Goal: Information Seeking & Learning: Check status

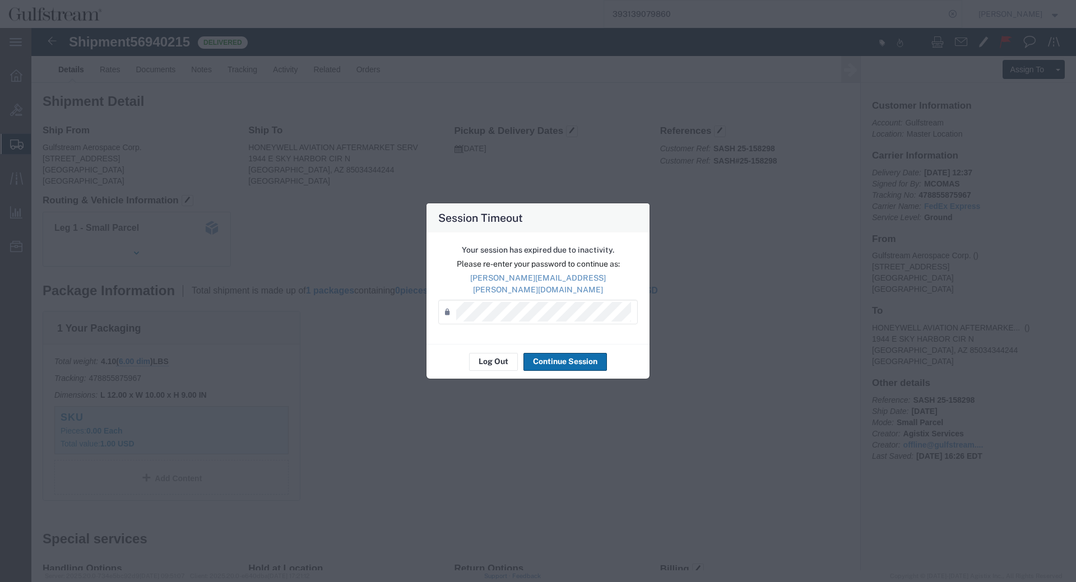
click at [544, 354] on button "Continue Session" at bounding box center [564, 362] width 83 height 18
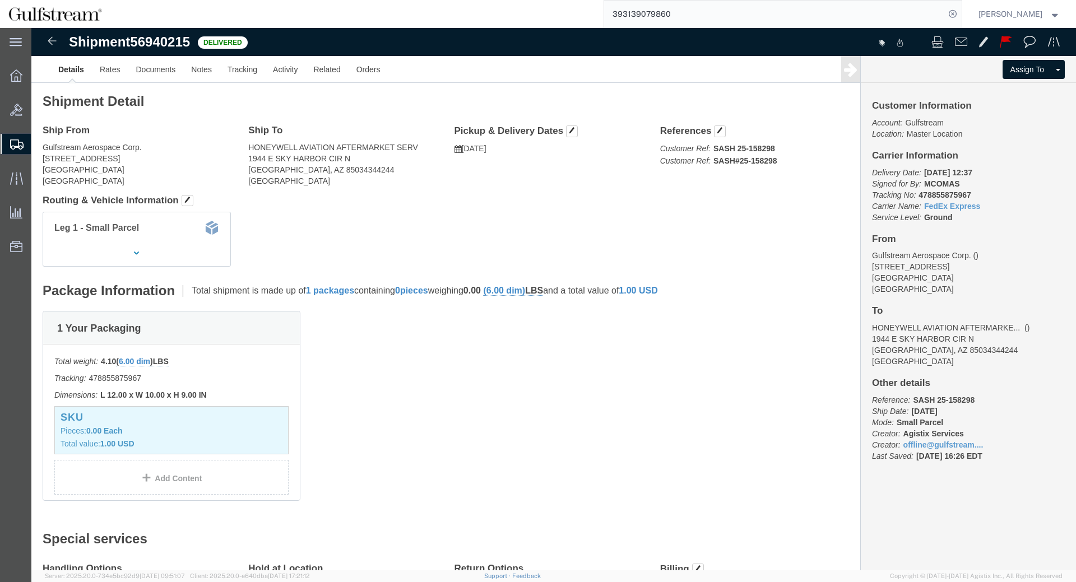
click at [683, 16] on input "393139079860" at bounding box center [774, 14] width 341 height 27
paste input "827854863"
click at [961, 13] on icon at bounding box center [953, 14] width 16 height 16
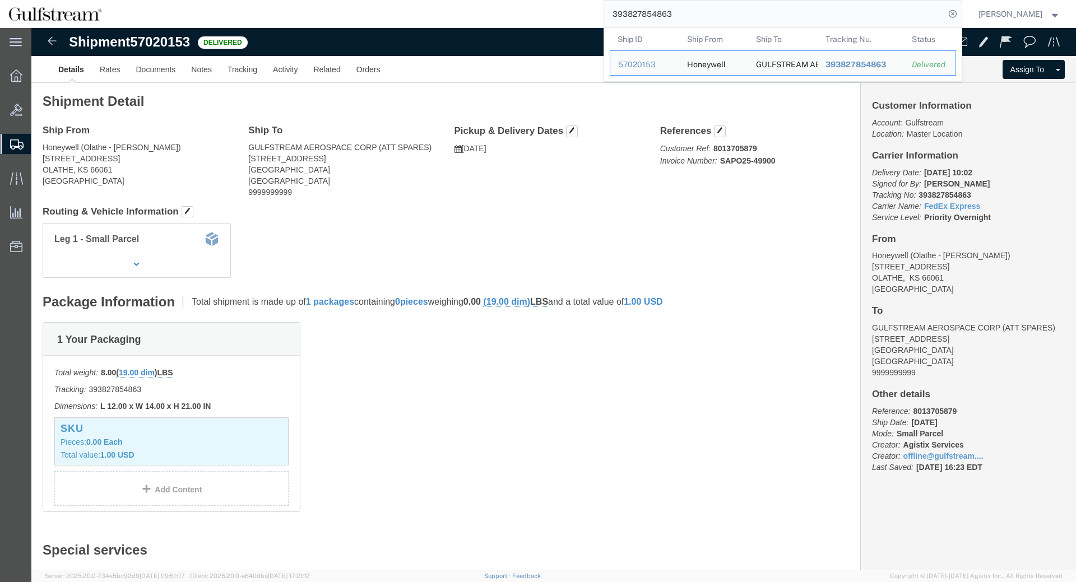
click at [685, 17] on input "393827854863" at bounding box center [774, 14] width 341 height 27
paste input "700907541"
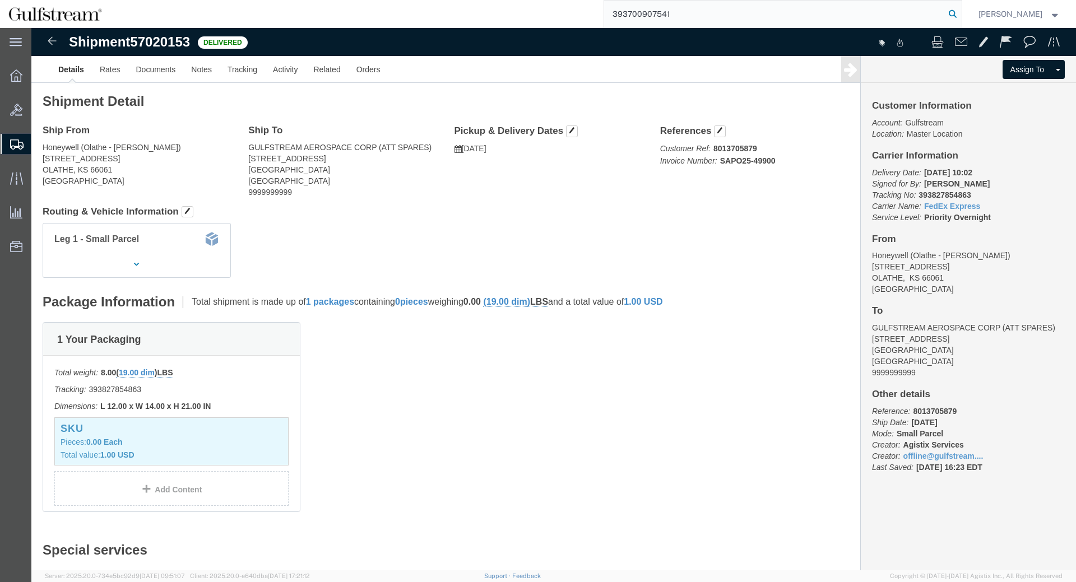
type input "393700907541"
click at [961, 11] on icon at bounding box center [953, 14] width 16 height 16
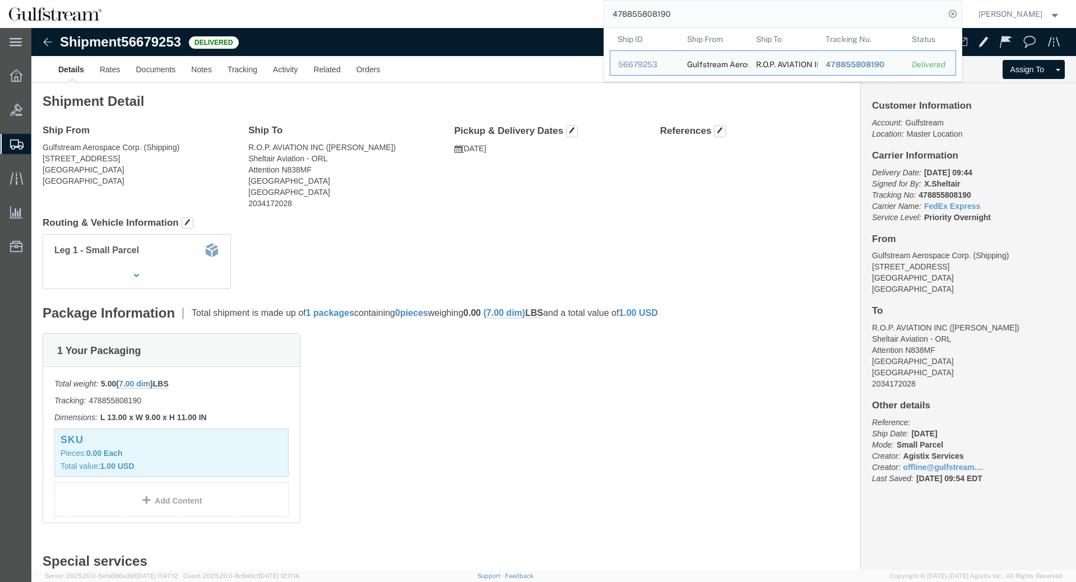
click div "Ship From Gulfstream Aerospace Corp. (Shipping) 555 Northport Parkway Port Went…"
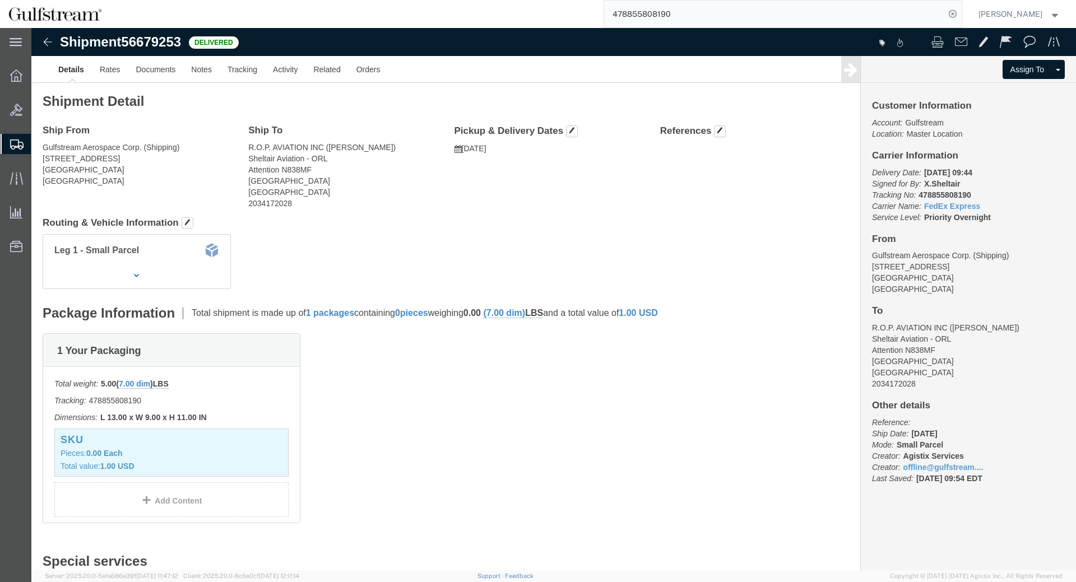
click b "478855808190"
copy icon
drag, startPoint x: 215, startPoint y: 118, endPoint x: 239, endPoint y: 120, distance: 23.7
click div "Ship To R.O.P. AVIATION INC (D GAVETTE) Sheltair Aviation - ORL Attention N838M…"
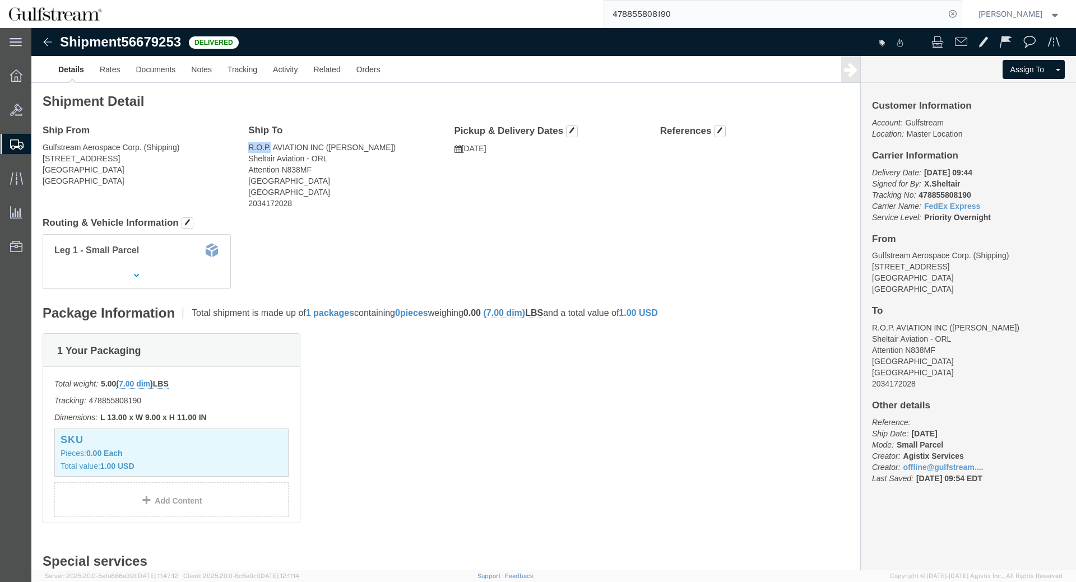
copy address "R.O.P."
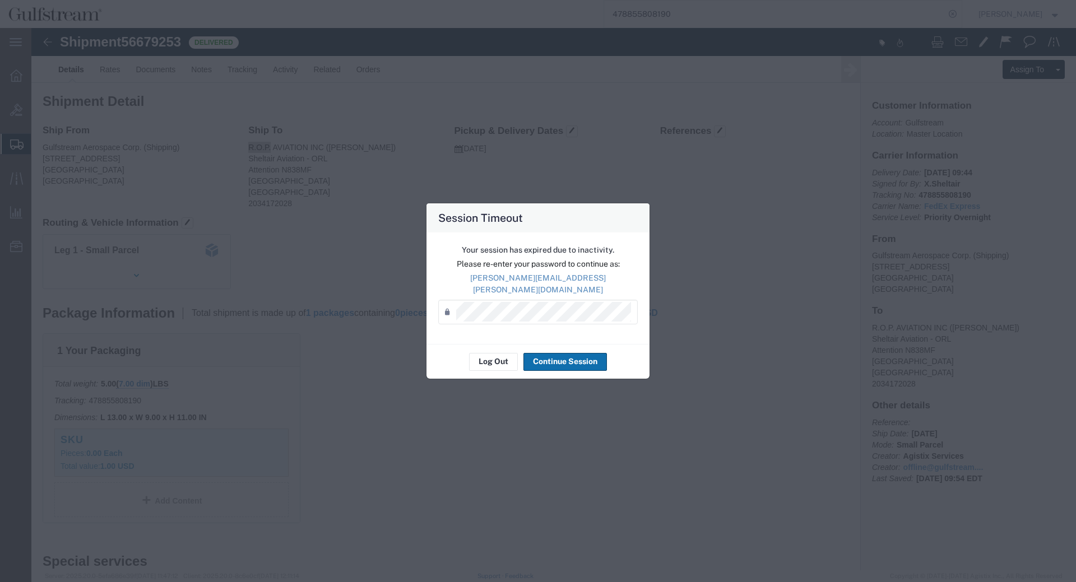
click at [594, 355] on button "Continue Session" at bounding box center [564, 362] width 83 height 18
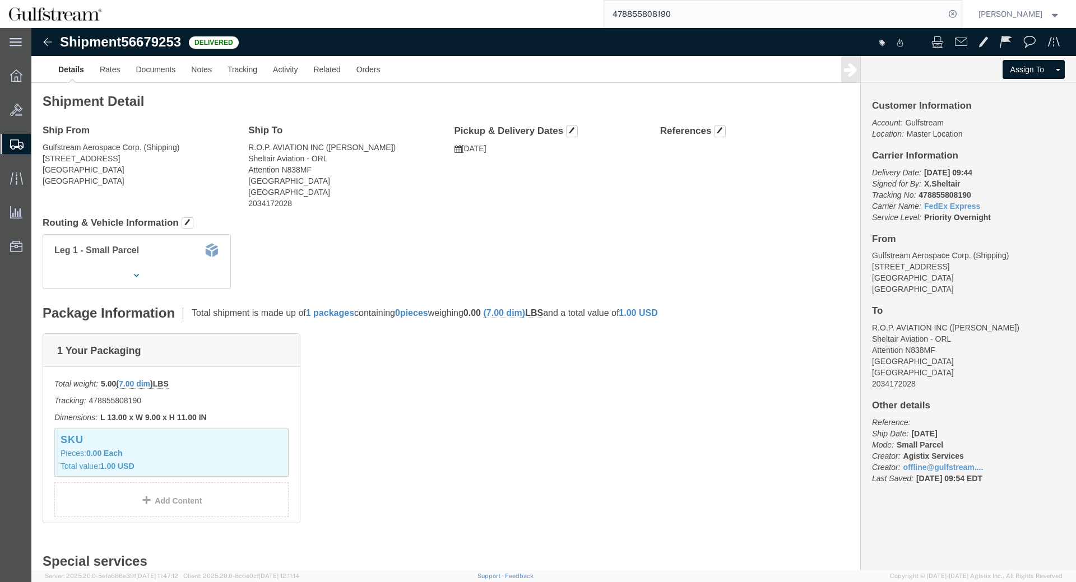
click address "R.O.P. AVIATION INC (D GAVETTE) Sheltair Aviation - ORL Attention N838MF ORLAND…"
copy address "Attention"
click address "R.O.P. AVIATION INC (D GAVETTE) Sheltair Aviation - ORL Attention N838MF ORLAND…"
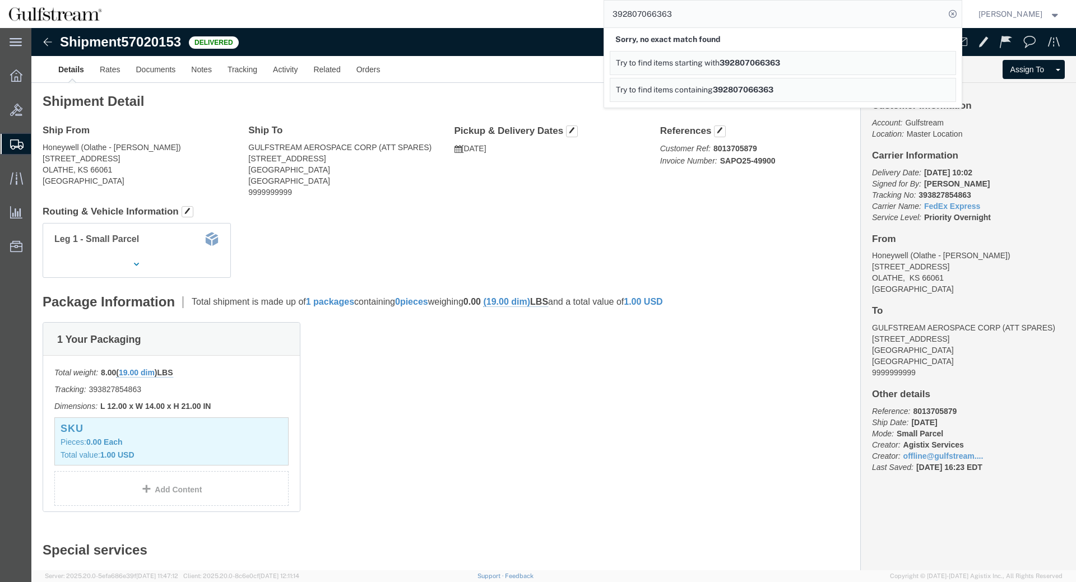
click div "Leg 1 - Small Parcel"
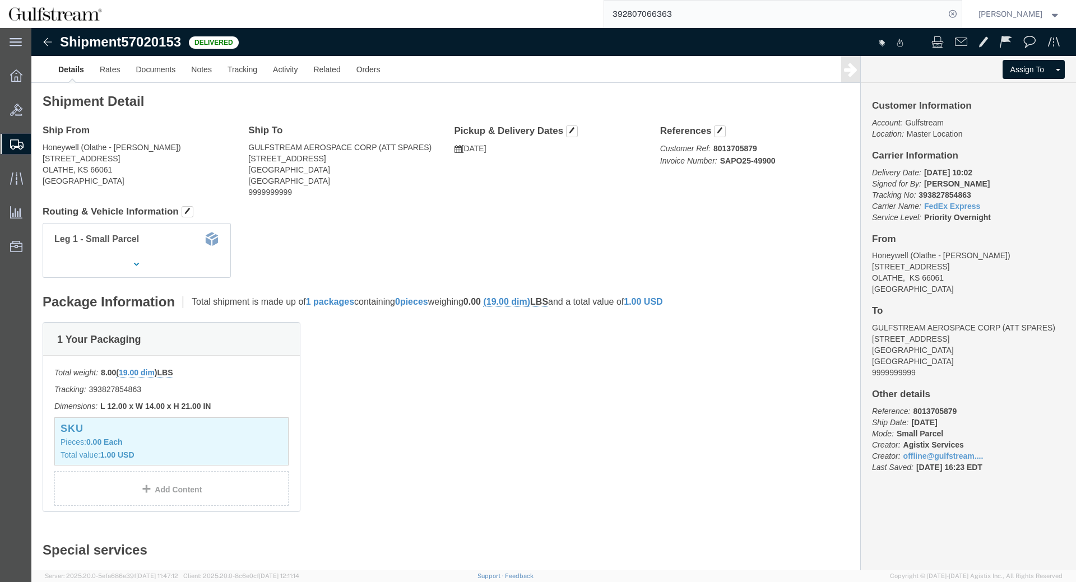
click at [646, 15] on input "392807066363" at bounding box center [774, 14] width 341 height 27
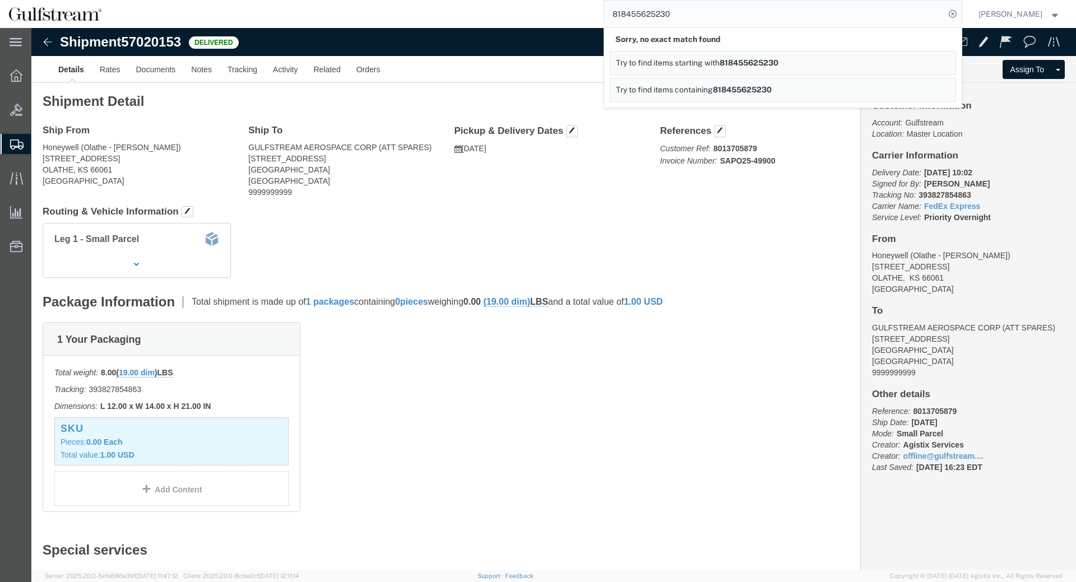
click div "Shipment Detail Ship From Honeywell (Olathe - ERB) 23500 W. 105th St OLATHE, KS…"
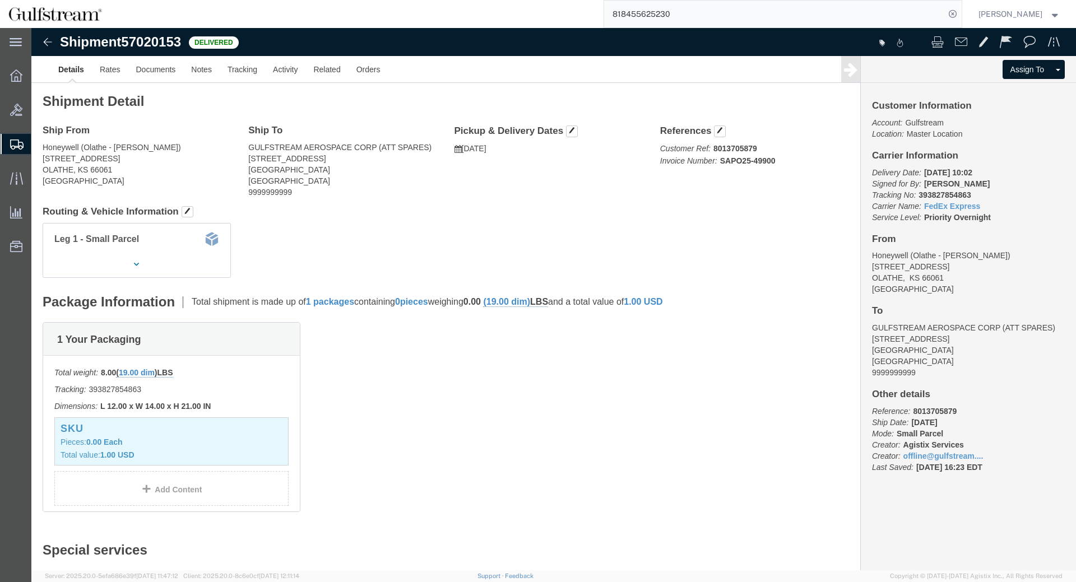
click at [735, 1] on input "818455625230" at bounding box center [774, 14] width 341 height 27
click at [665, 15] on input "818455625230" at bounding box center [774, 14] width 341 height 27
click at [631, 8] on input "818455625230" at bounding box center [774, 14] width 341 height 27
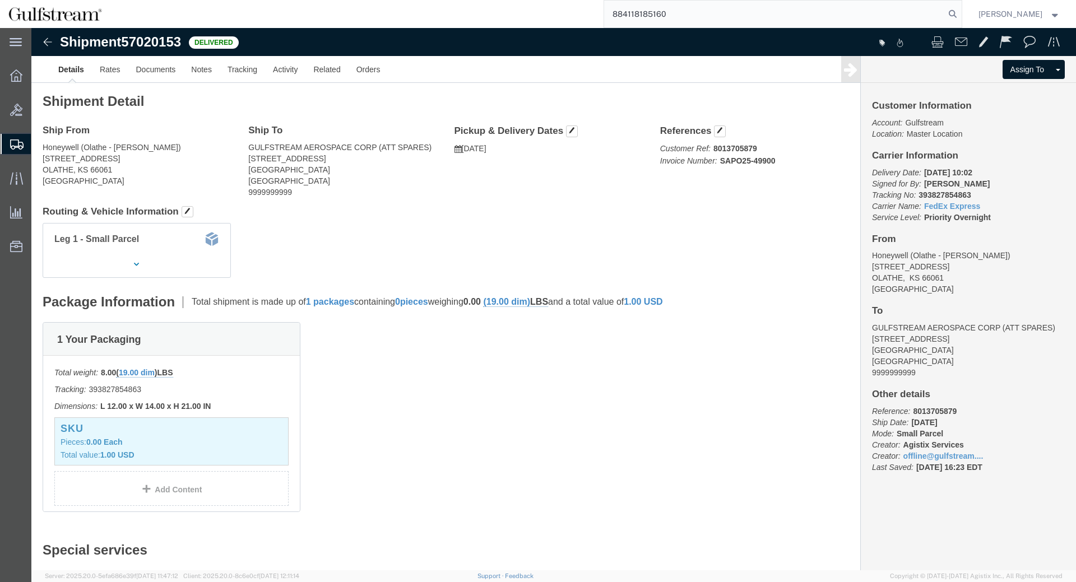
type input "884118185160"
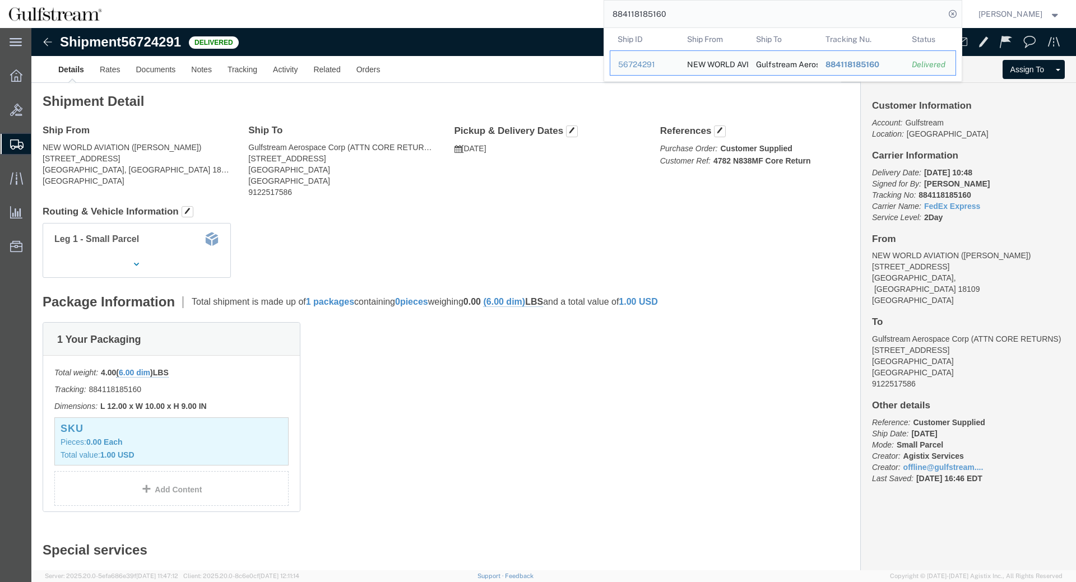
click div "Leg 1 - Small Parcel"
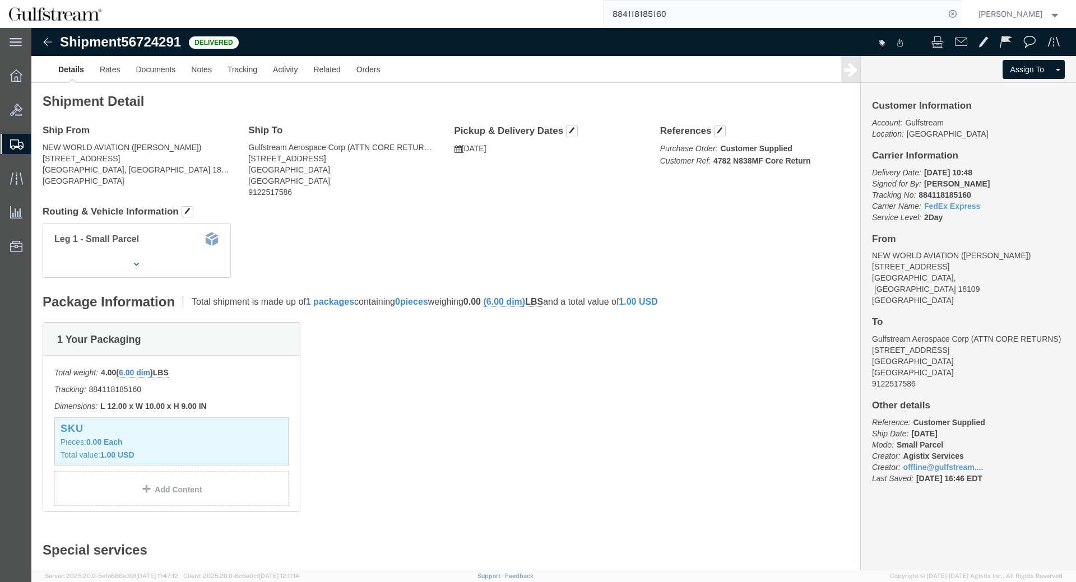
click at [0, 0] on span "Shipment Manager" at bounding box center [0, 0] width 0 height 0
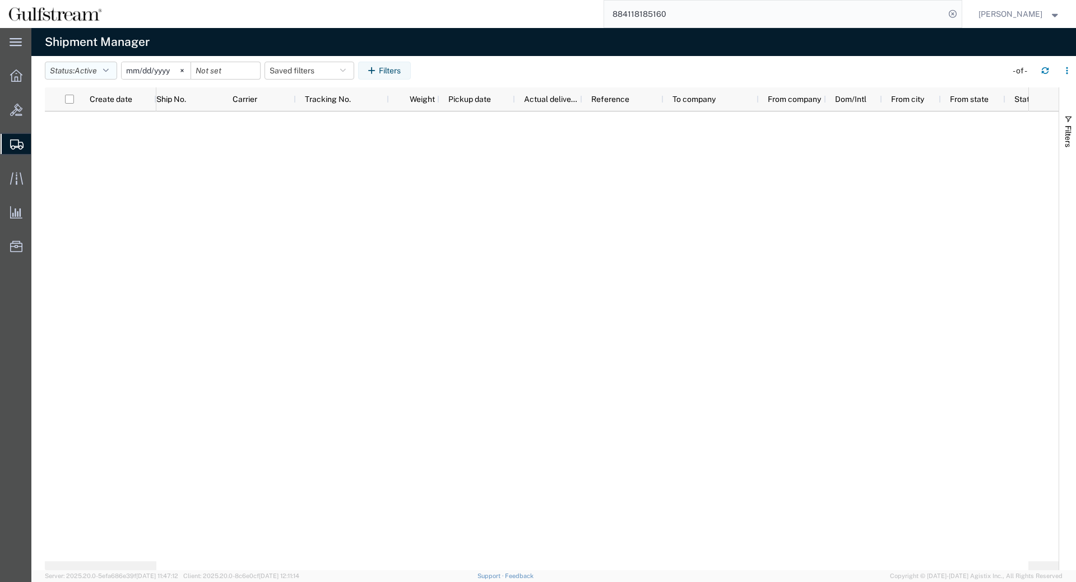
click at [101, 65] on button "Status: Active" at bounding box center [81, 71] width 72 height 18
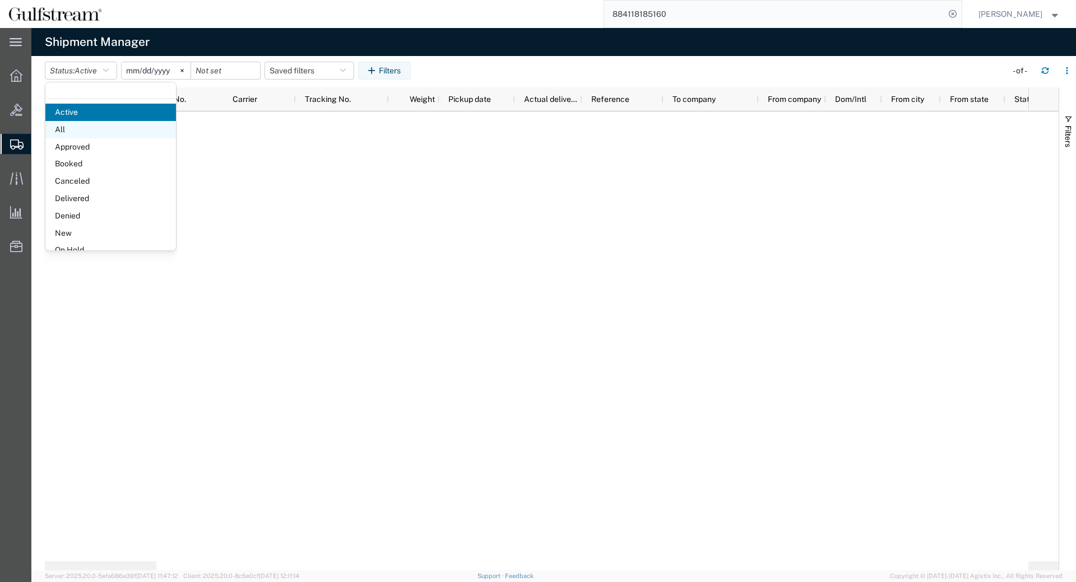
click at [91, 129] on span "All" at bounding box center [110, 129] width 131 height 17
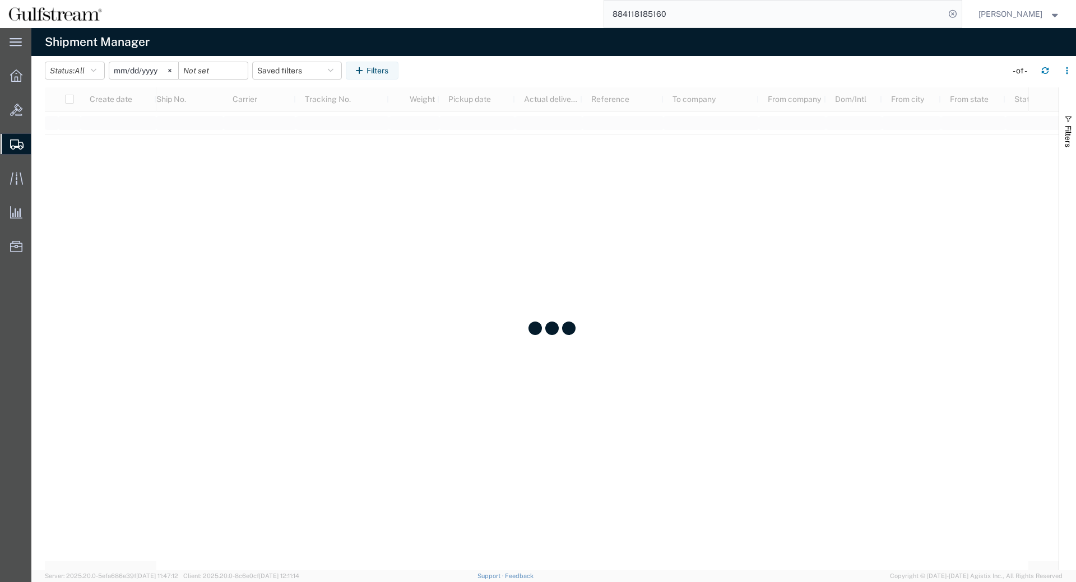
click at [125, 71] on input "2025-09-09" at bounding box center [143, 70] width 69 height 17
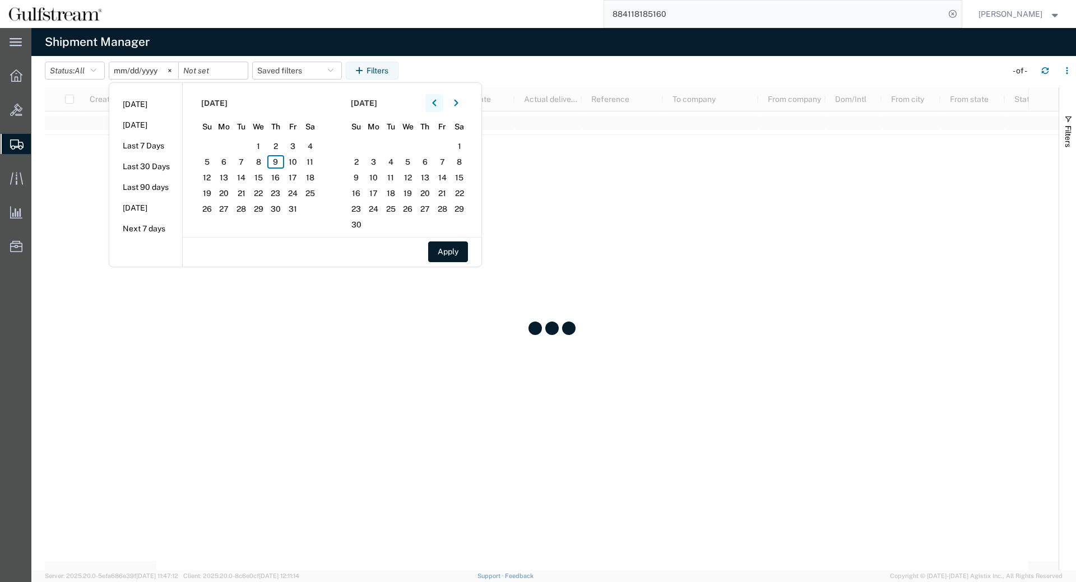
click at [437, 104] on icon "button" at bounding box center [434, 103] width 4 height 8
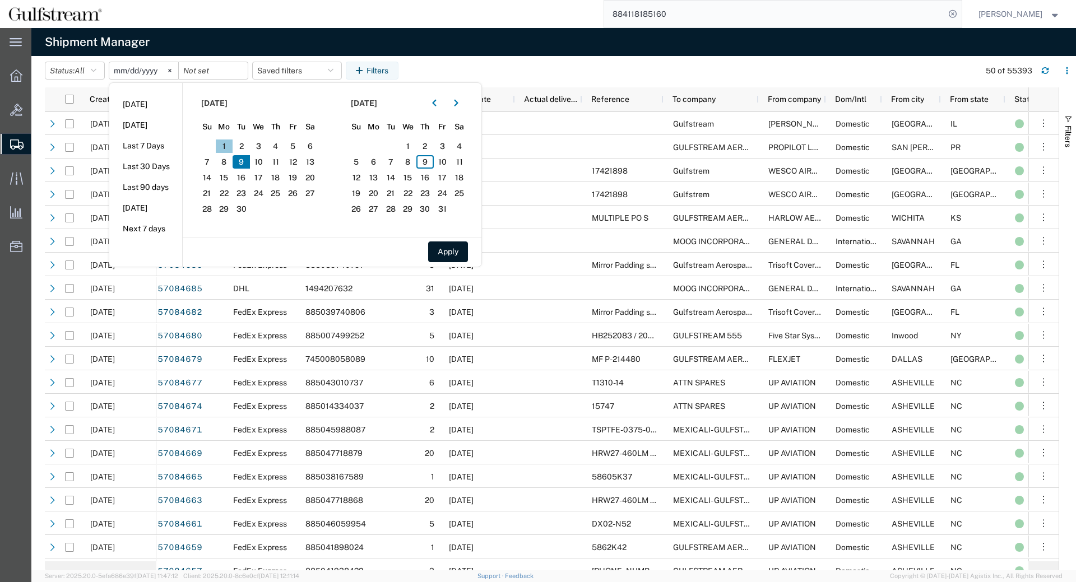
click at [233, 146] on span "1" at bounding box center [224, 146] width 17 height 13
click at [444, 248] on button "Apply" at bounding box center [448, 252] width 40 height 21
type input "2025-09-01"
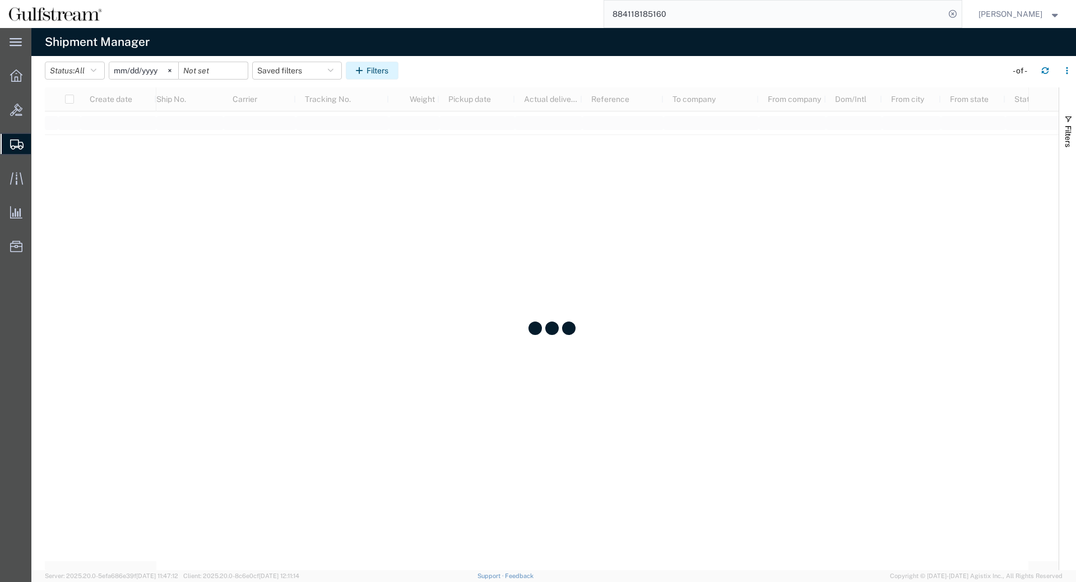
click at [378, 75] on button "Filters" at bounding box center [372, 71] width 53 height 18
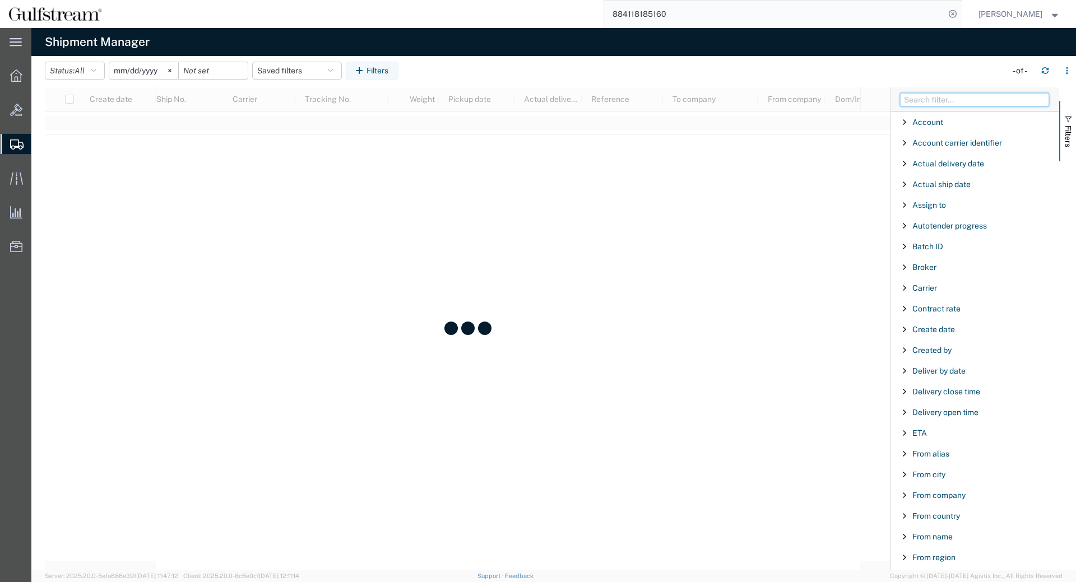
click at [962, 100] on input "Filter Columns Input" at bounding box center [974, 99] width 149 height 13
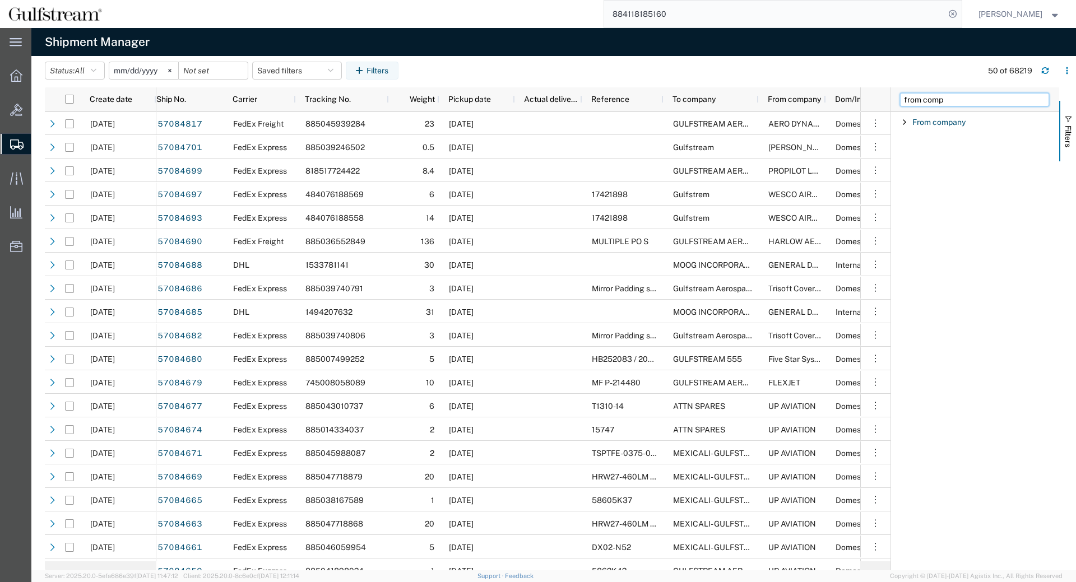
type input "from comp"
click at [900, 123] on span "Filter List 1 Filters" at bounding box center [904, 122] width 9 height 9
click at [976, 171] on input "Filter Value" at bounding box center [979, 169] width 147 height 13
click at [977, 156] on div "starts with" at bounding box center [979, 150] width 147 height 13
drag, startPoint x: 967, startPoint y: 179, endPoint x: 967, endPoint y: 171, distance: 7.9
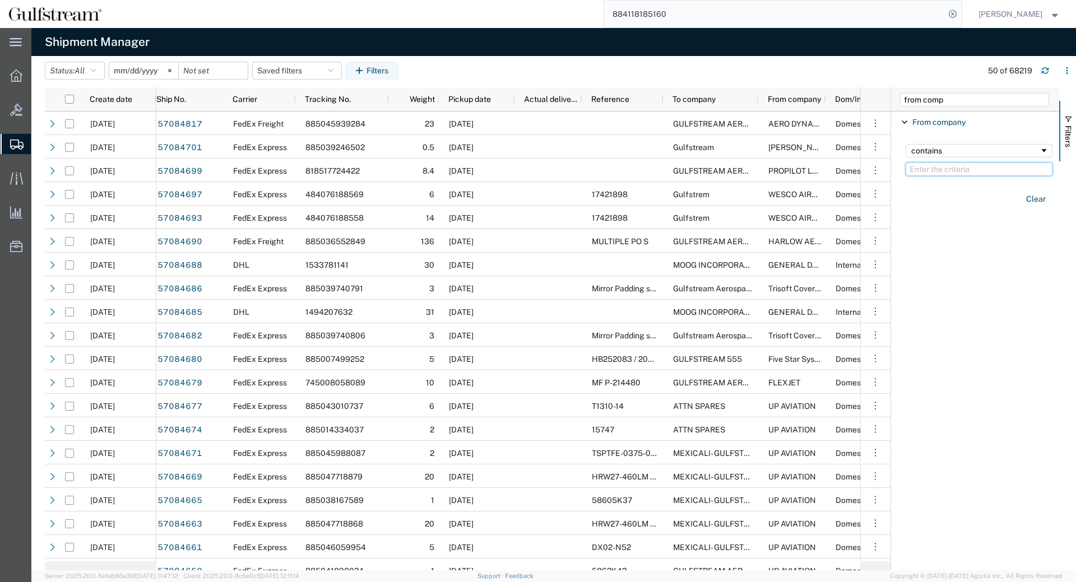
click at [967, 170] on input "Filter Value" at bounding box center [979, 169] width 147 height 13
paste input "R.O.P."
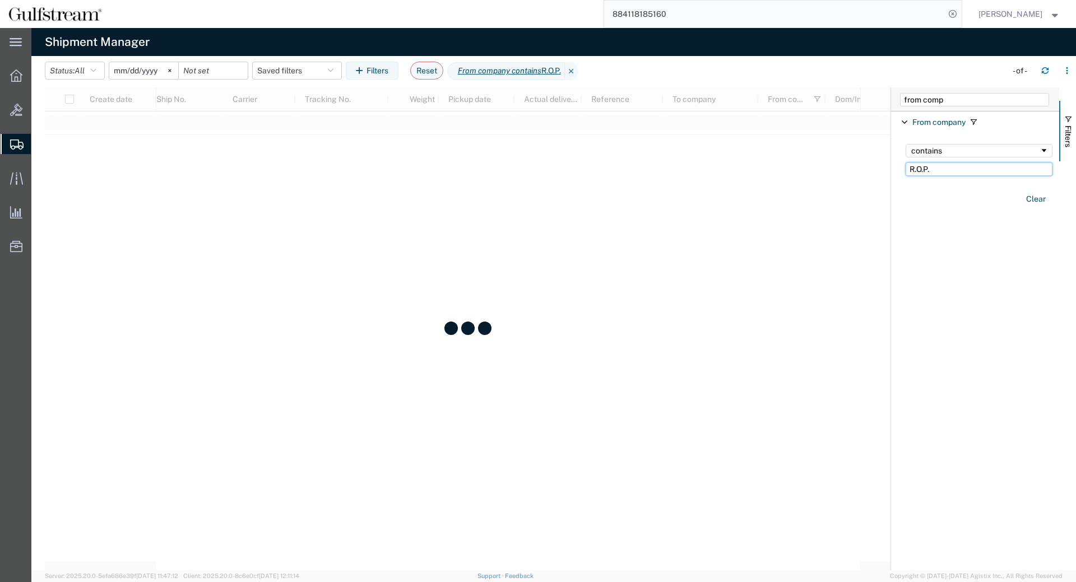
type input "R.O.P."
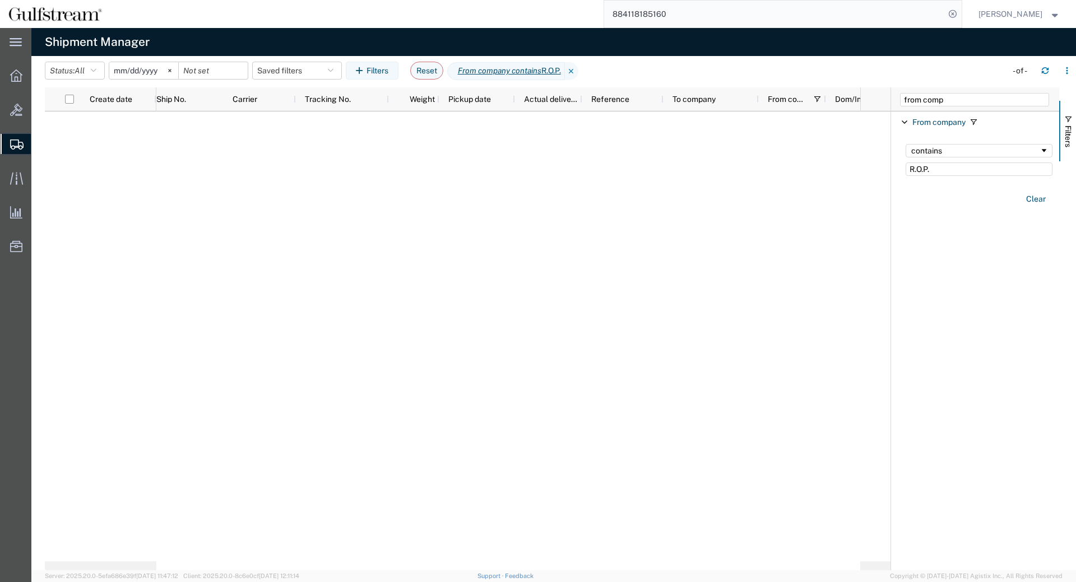
click at [666, 19] on input "884118185160" at bounding box center [774, 14] width 341 height 27
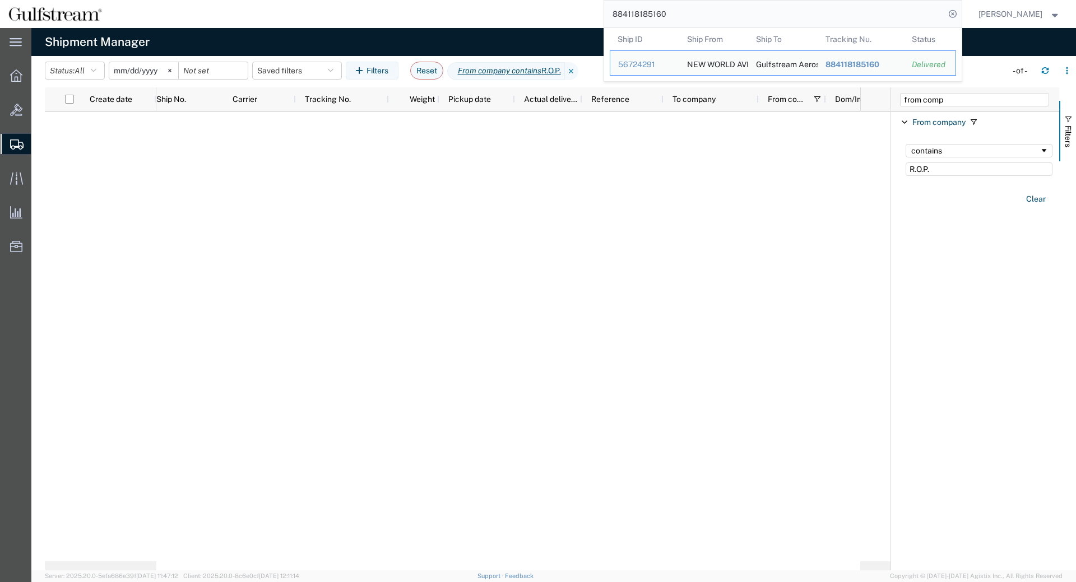
click at [666, 19] on input "884118185160" at bounding box center [774, 14] width 341 height 27
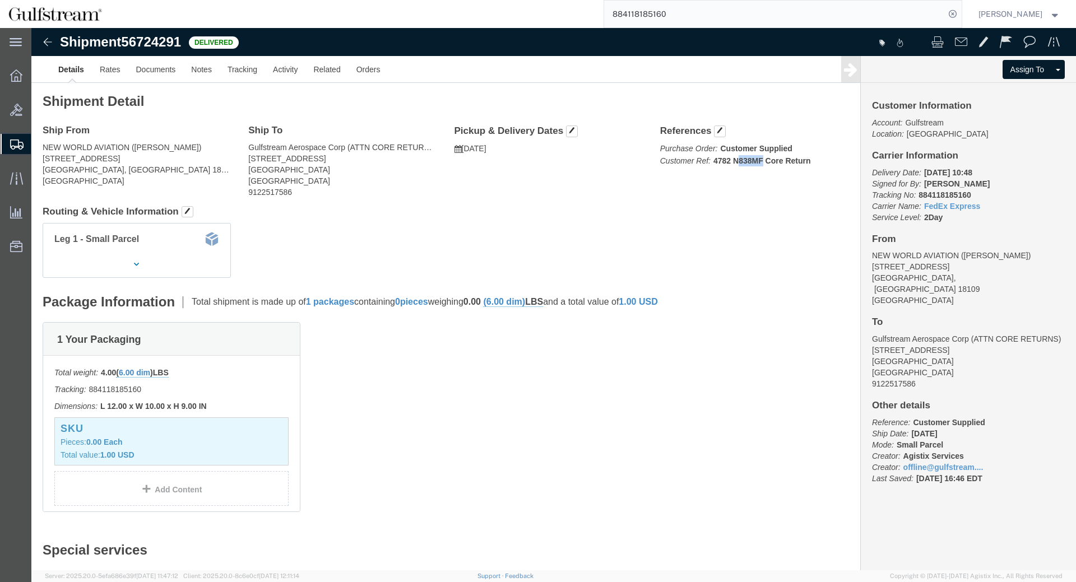
drag, startPoint x: 707, startPoint y: 136, endPoint x: 730, endPoint y: 138, distance: 23.1
click b "4782 N838MF Core Return"
drag, startPoint x: 685, startPoint y: 133, endPoint x: 699, endPoint y: 133, distance: 14.0
click b "4782 N838MF Core Return"
drag, startPoint x: 703, startPoint y: 136, endPoint x: 739, endPoint y: 137, distance: 36.4
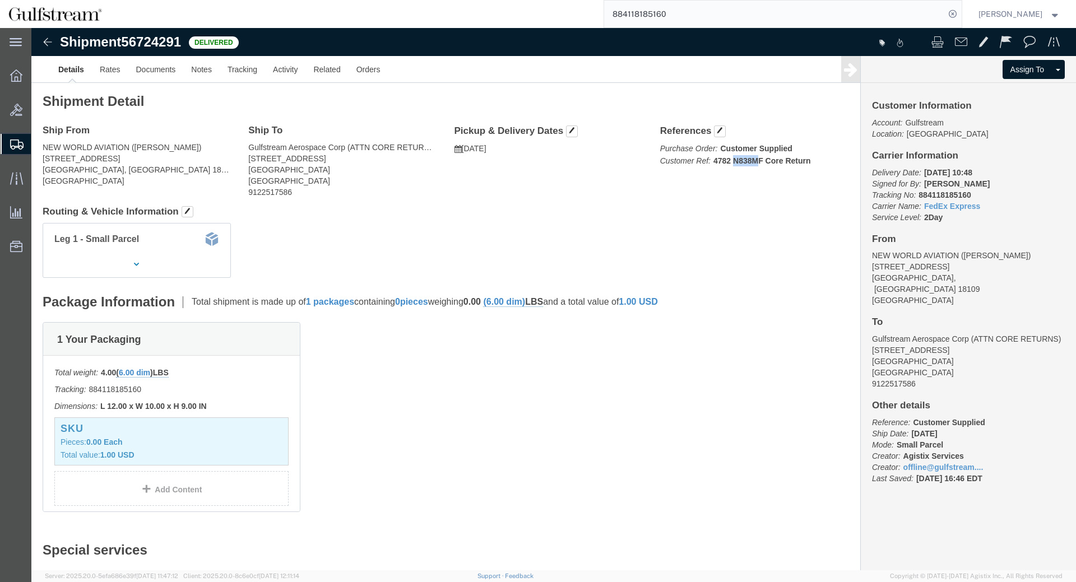
click b "4782 N838MF Core Return"
drag, startPoint x: 699, startPoint y: 118, endPoint x: 750, endPoint y: 120, distance: 51.6
click b "Customer Supplied"
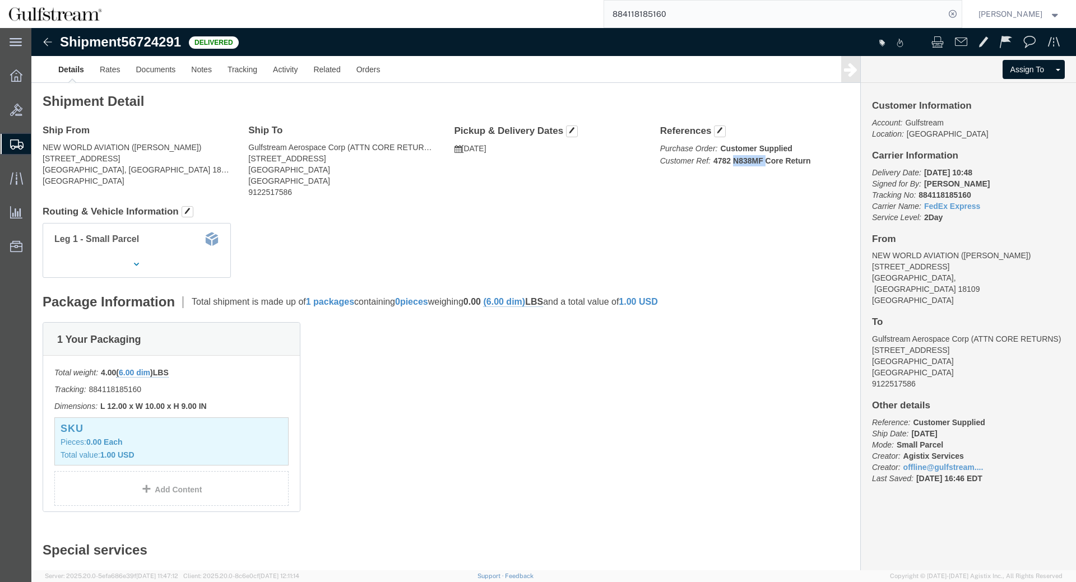
drag, startPoint x: 702, startPoint y: 134, endPoint x: 734, endPoint y: 134, distance: 31.4
click b "4782 N838MF Core Return"
drag, startPoint x: 699, startPoint y: 134, endPoint x: 790, endPoint y: 136, distance: 90.2
click b "4782 N838MF Core Return"
drag, startPoint x: 626, startPoint y: 119, endPoint x: 779, endPoint y: 120, distance: 153.0
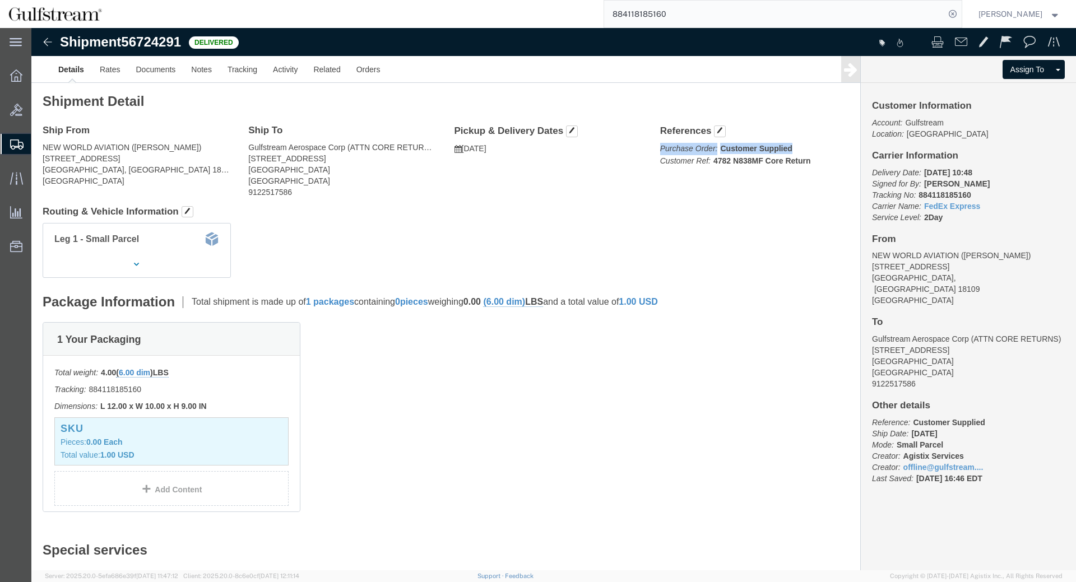
click div "References Purchase Order: Customer Supplied Customer Ref: 4782 N838MF Core Ret…"
click div "Ship From NEW WORLD AVIATION (KEVIN DOUGLAS) 987 Postal Road Allentown, PA 1810…"
drag, startPoint x: 631, startPoint y: 136, endPoint x: 762, endPoint y: 133, distance: 130.6
click span "Customer Ref: 4782 N838MF Core Return"
click b "4782 N838MF Core Return"
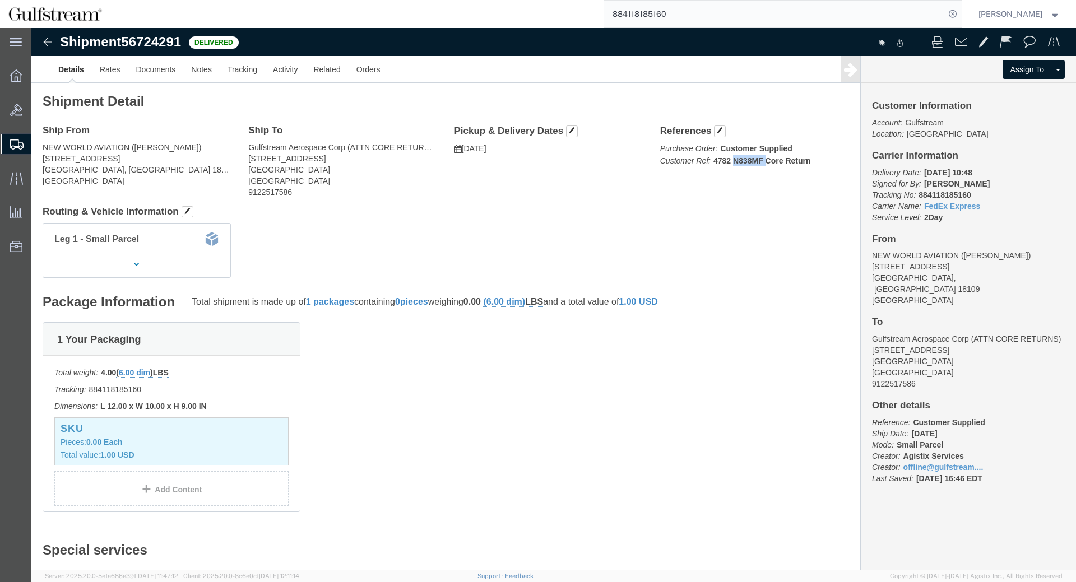
click b "4782 N838MF Core Return"
drag, startPoint x: 692, startPoint y: 134, endPoint x: 685, endPoint y: 133, distance: 6.8
click b "4782 N838MF Core Return"
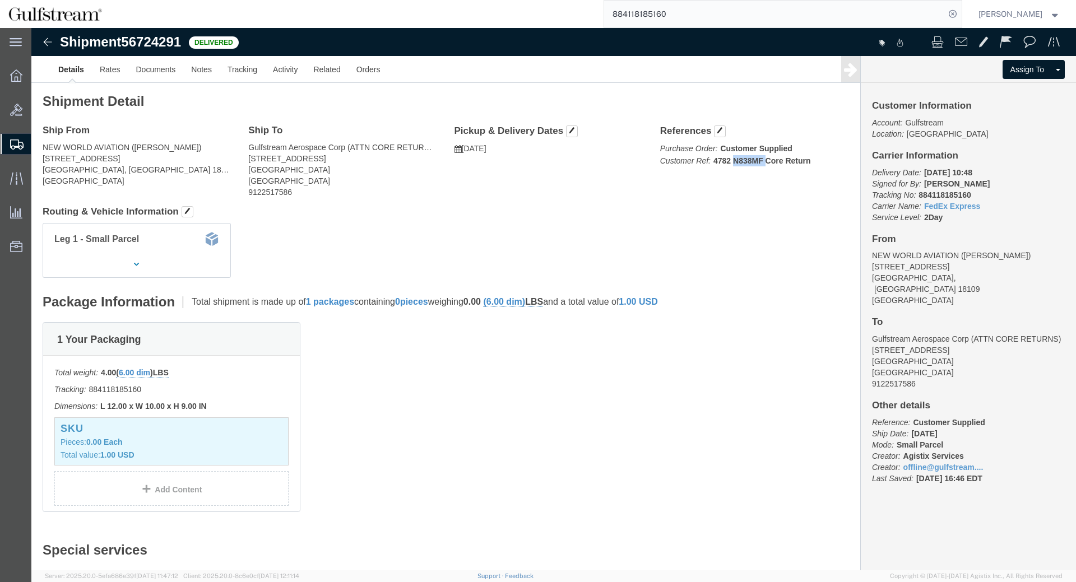
click b "4782 N838MF Core Return"
drag, startPoint x: 672, startPoint y: 122, endPoint x: 804, endPoint y: 128, distance: 131.8
click p "Purchase Order: Customer Supplied Customer Ref: 4782 N838MF Core Return"
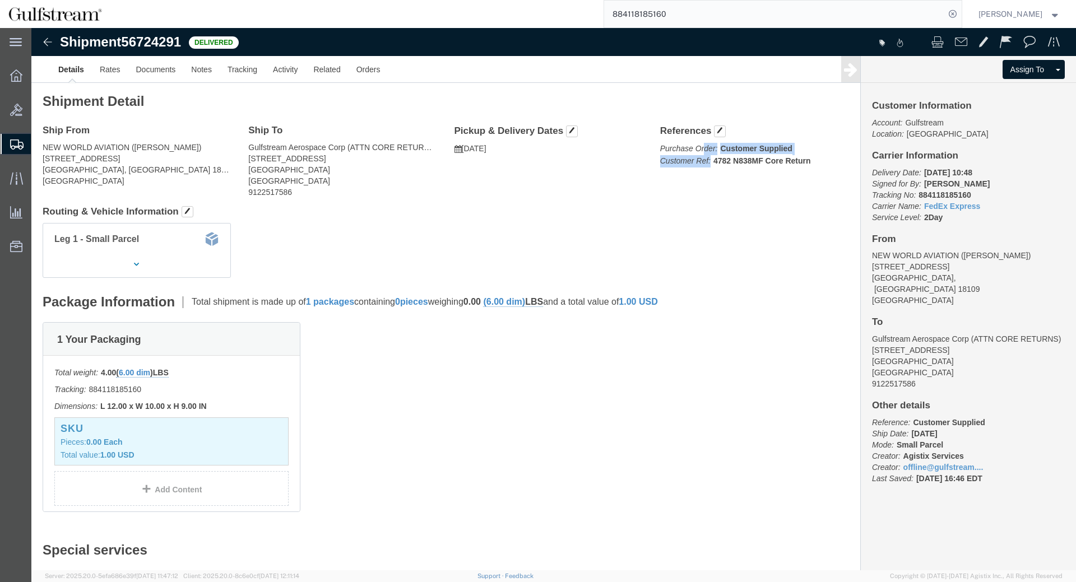
click b "Customer Supplied"
drag, startPoint x: 703, startPoint y: 134, endPoint x: 730, endPoint y: 133, distance: 27.5
click b "4782 N838MF Core Return"
drag, startPoint x: 708, startPoint y: 132, endPoint x: 784, endPoint y: 131, distance: 76.2
click b "4782 N838MF Core Return"
